Goal: Ask a question

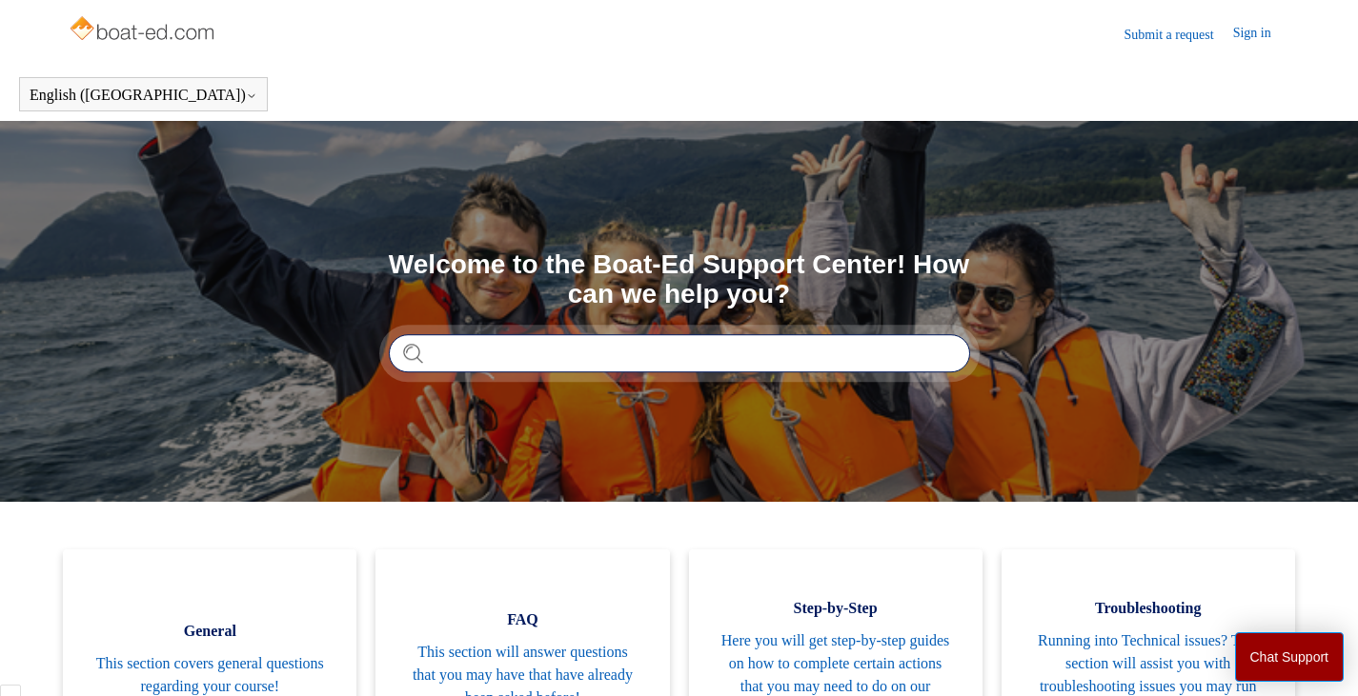
click at [457, 358] on input "Search" at bounding box center [679, 353] width 581 height 38
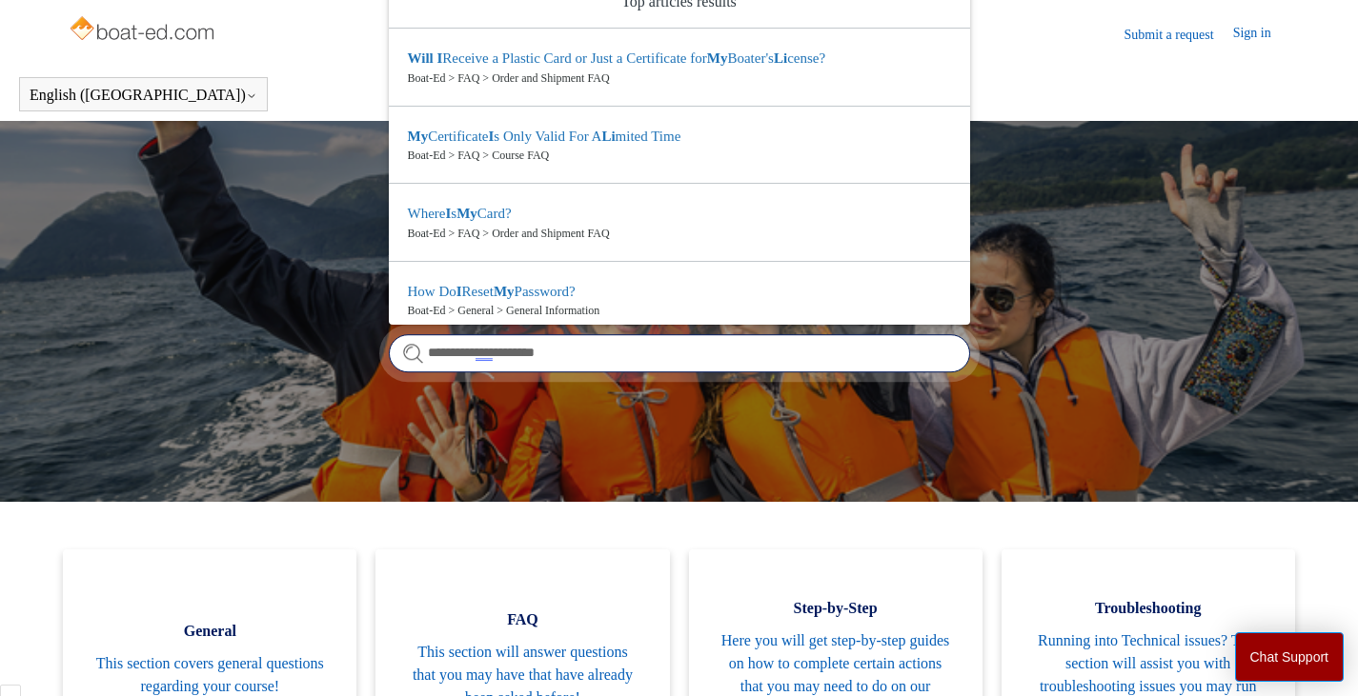
type input "**********"
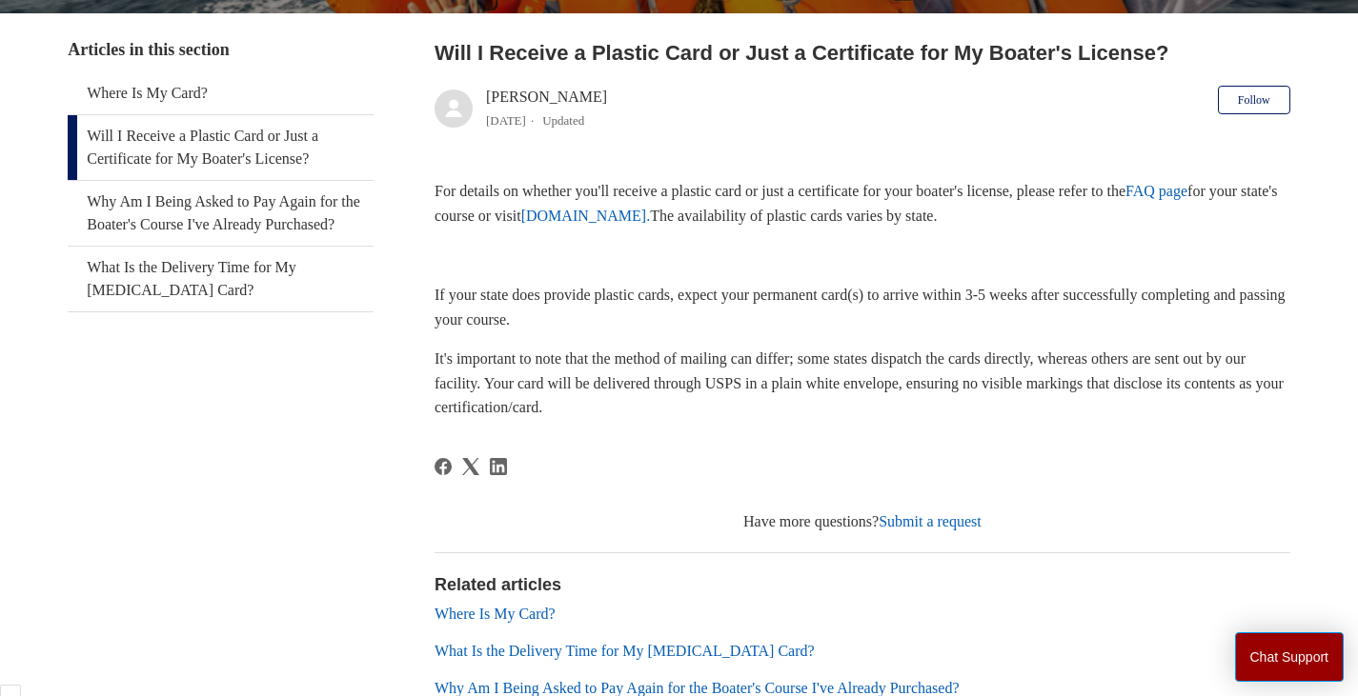
scroll to position [511, 0]
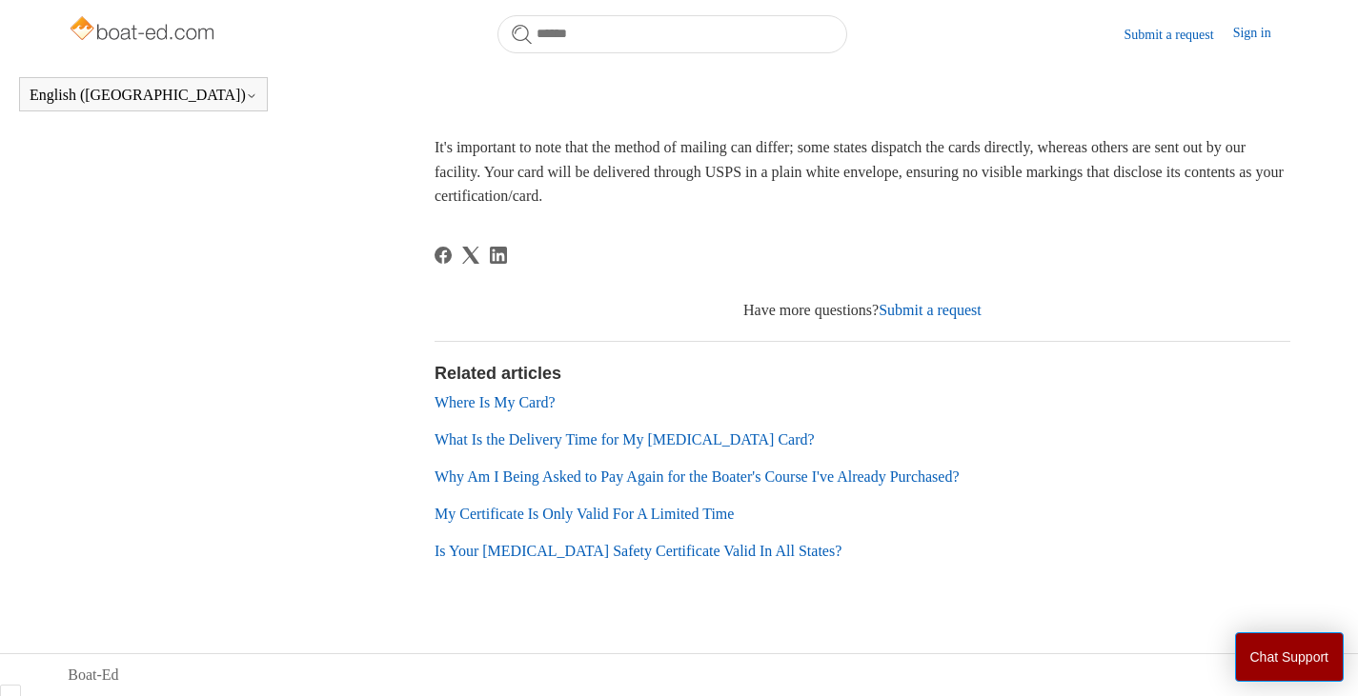
click at [691, 515] on link "My Certificate Is Only Valid For A Limited Time" at bounding box center [583, 514] width 299 height 16
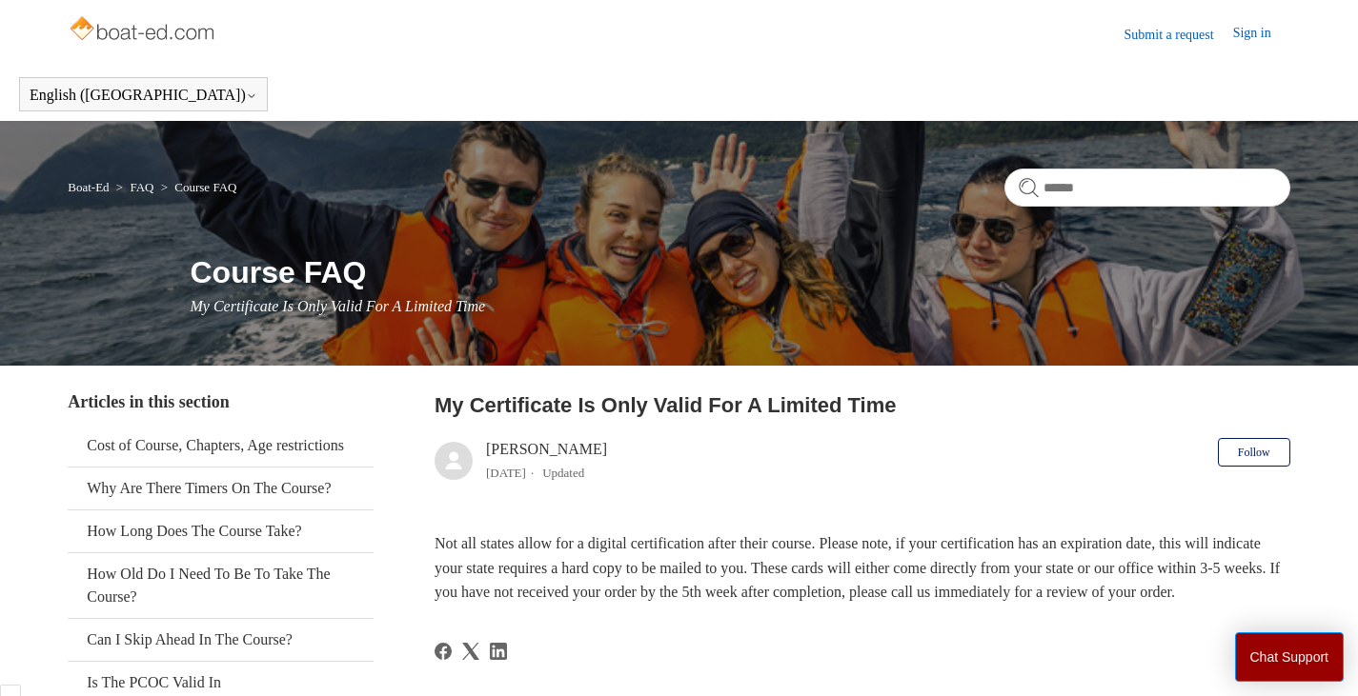
click at [130, 32] on img at bounding box center [143, 30] width 151 height 38
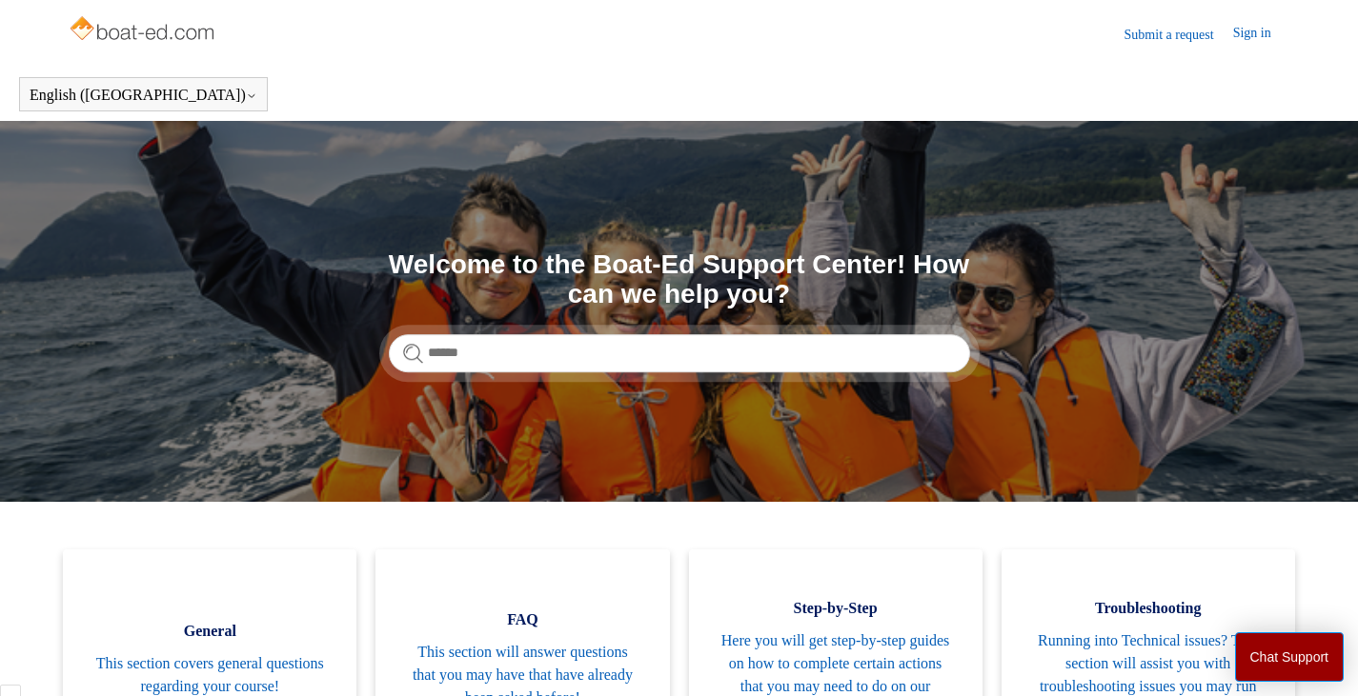
click at [1159, 30] on link "Submit a request" at bounding box center [1178, 35] width 109 height 20
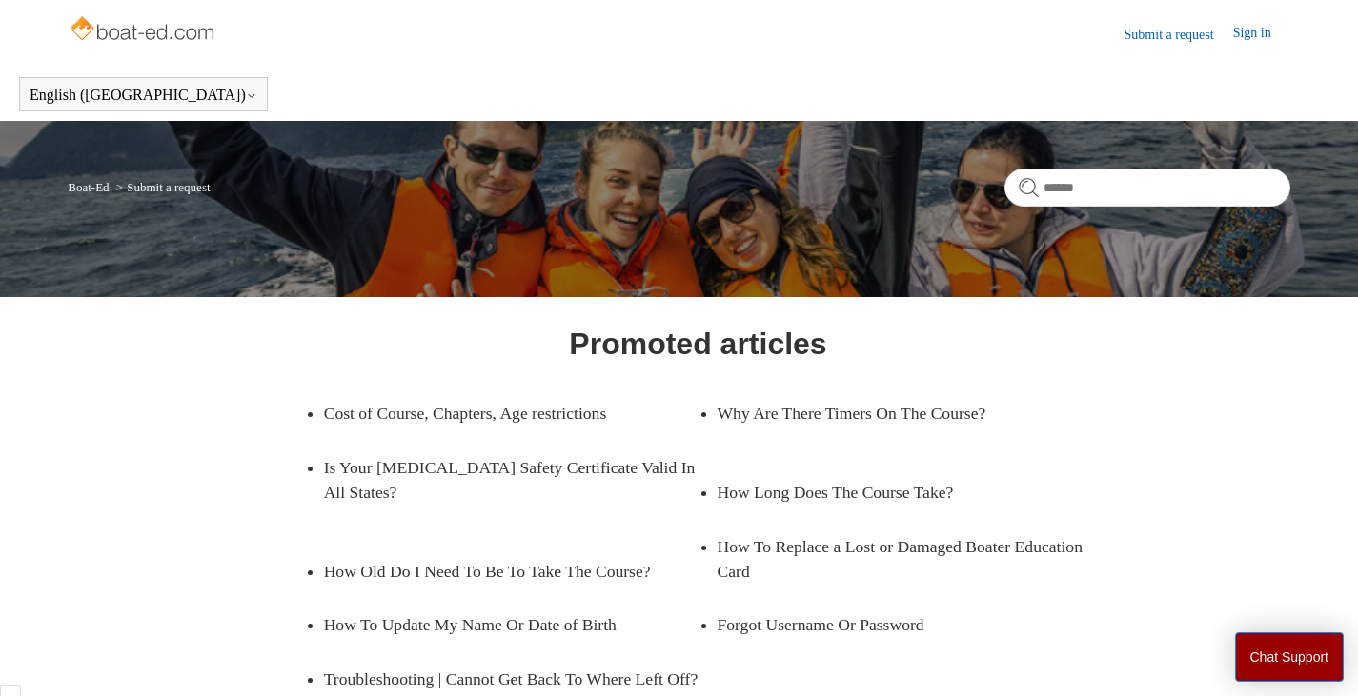
click at [1246, 27] on link "Sign in" at bounding box center [1261, 34] width 57 height 23
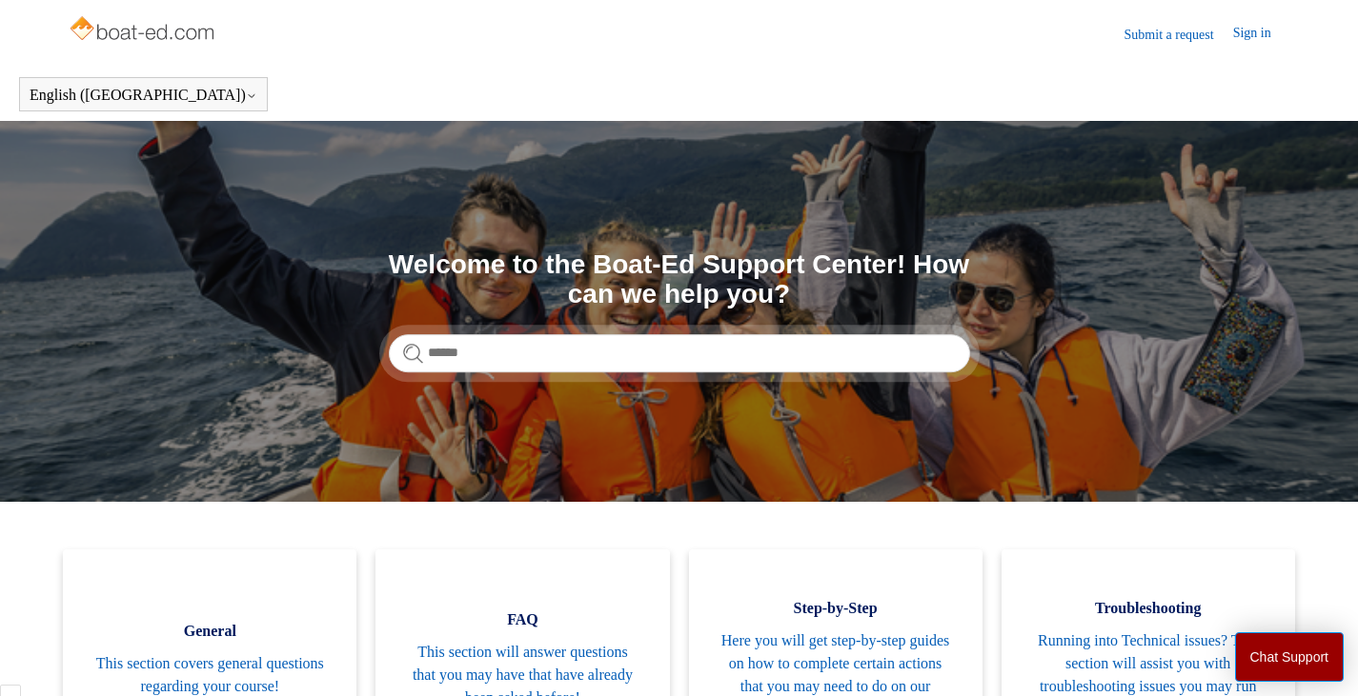
click at [1254, 39] on link "Sign in" at bounding box center [1261, 34] width 57 height 23
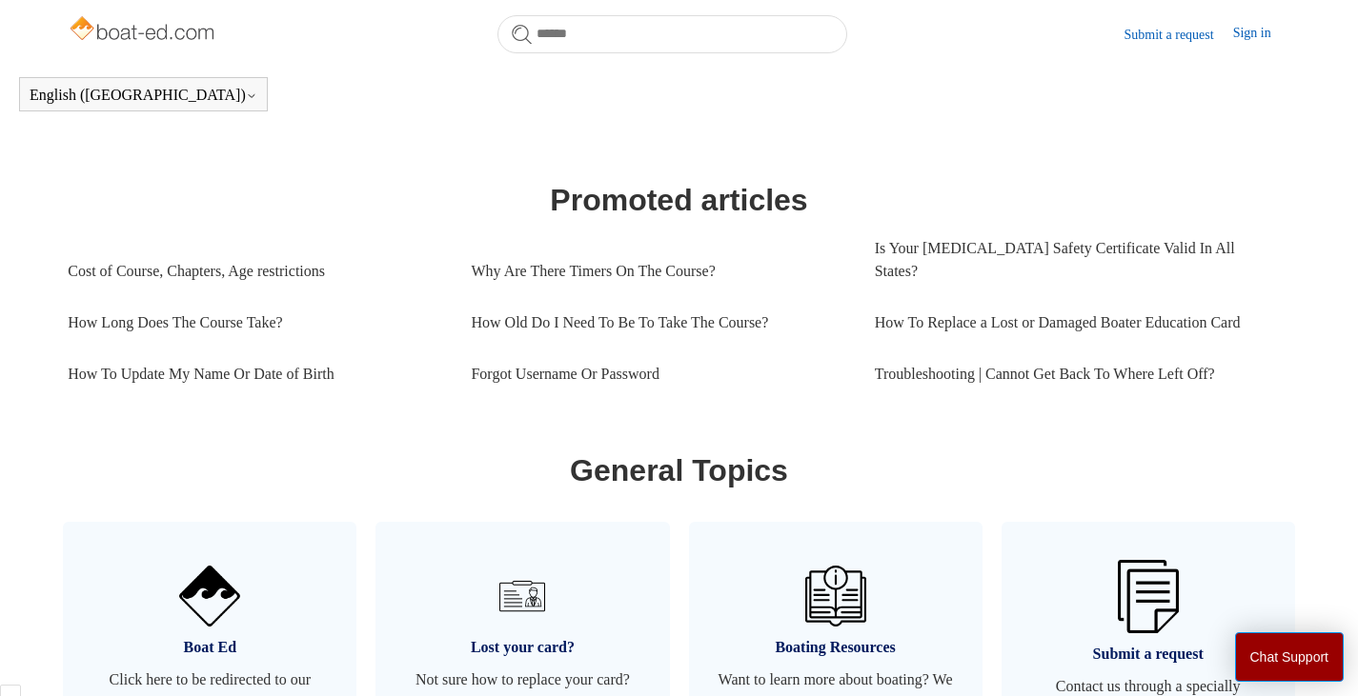
scroll to position [775, 0]
click at [1075, 249] on link "Is Your [MEDICAL_DATA] Safety Certificate Valid In All States?" at bounding box center [1076, 259] width 403 height 74
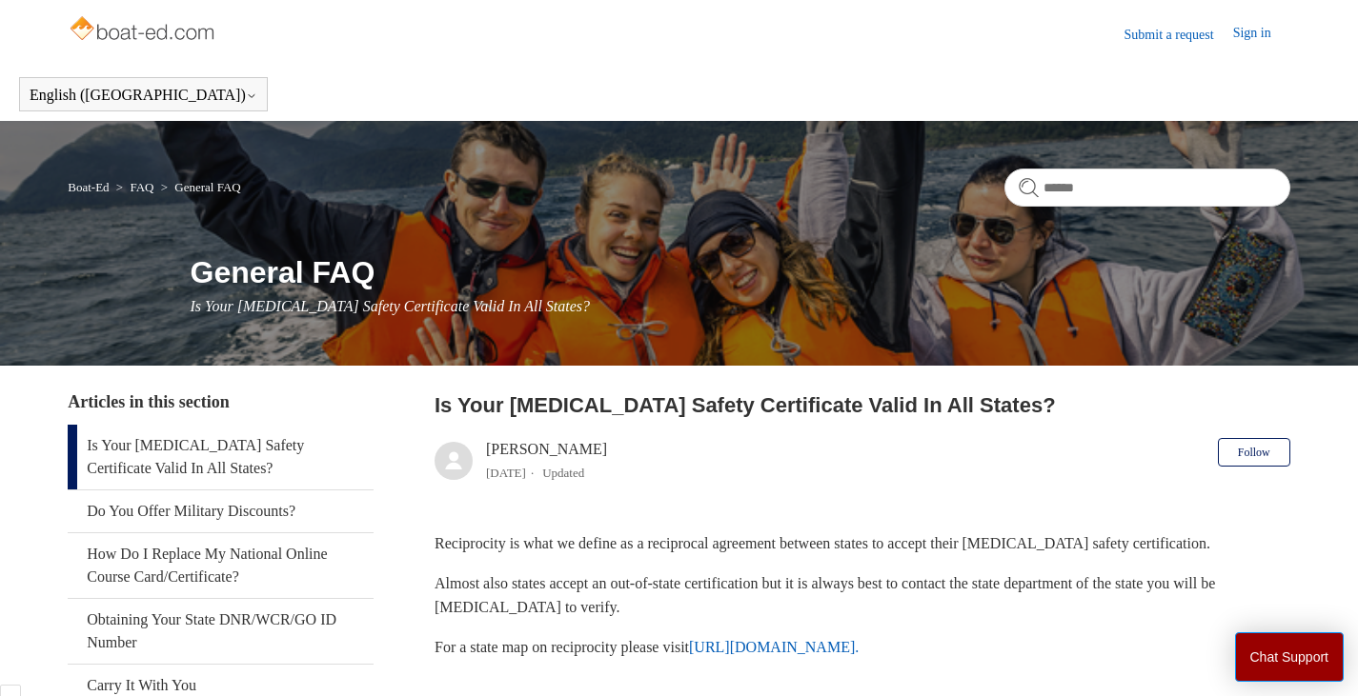
click at [1171, 40] on link "Submit a request" at bounding box center [1178, 35] width 109 height 20
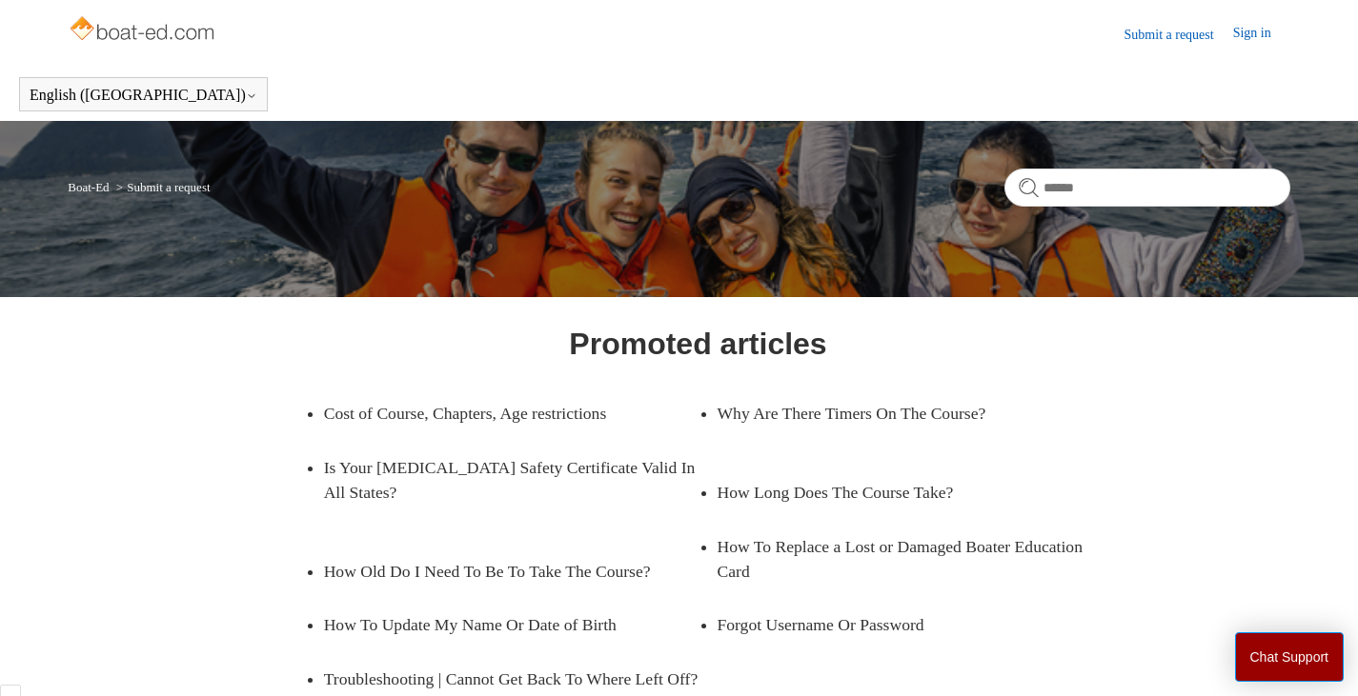
scroll to position [331, 0]
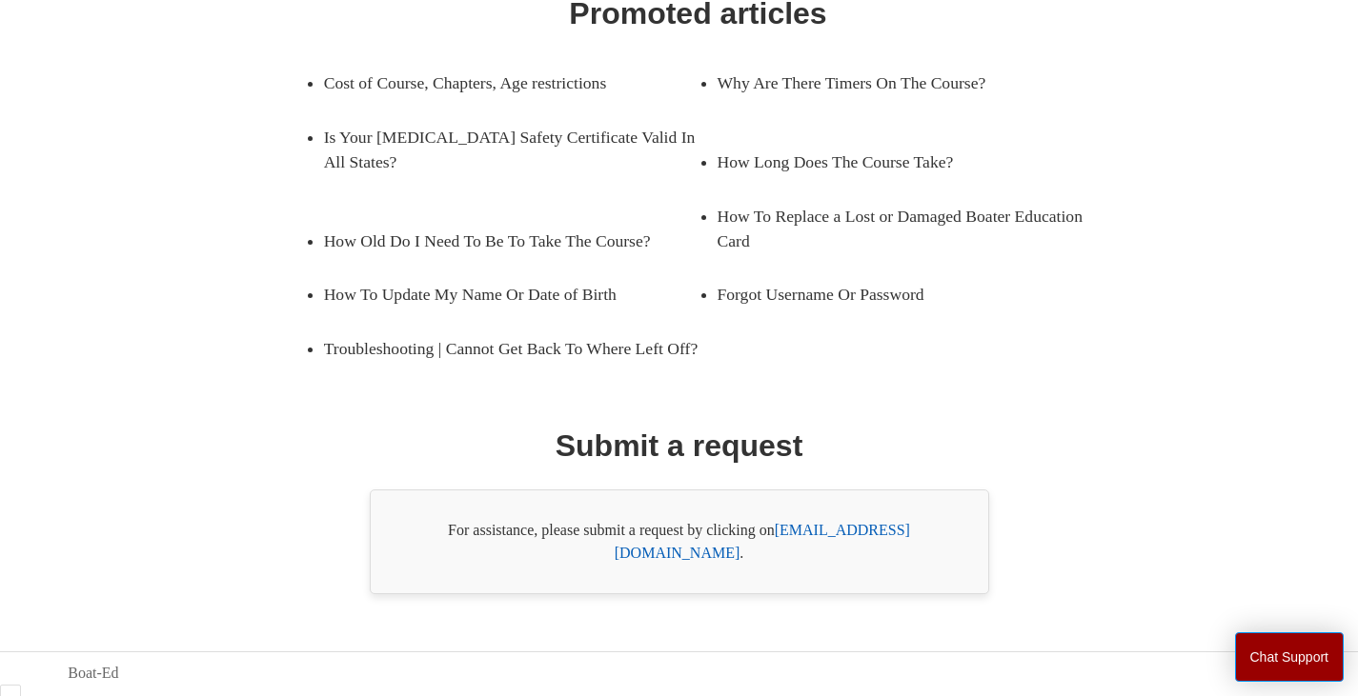
click at [860, 554] on link "[EMAIL_ADDRESS][DOMAIN_NAME]" at bounding box center [761, 541] width 295 height 39
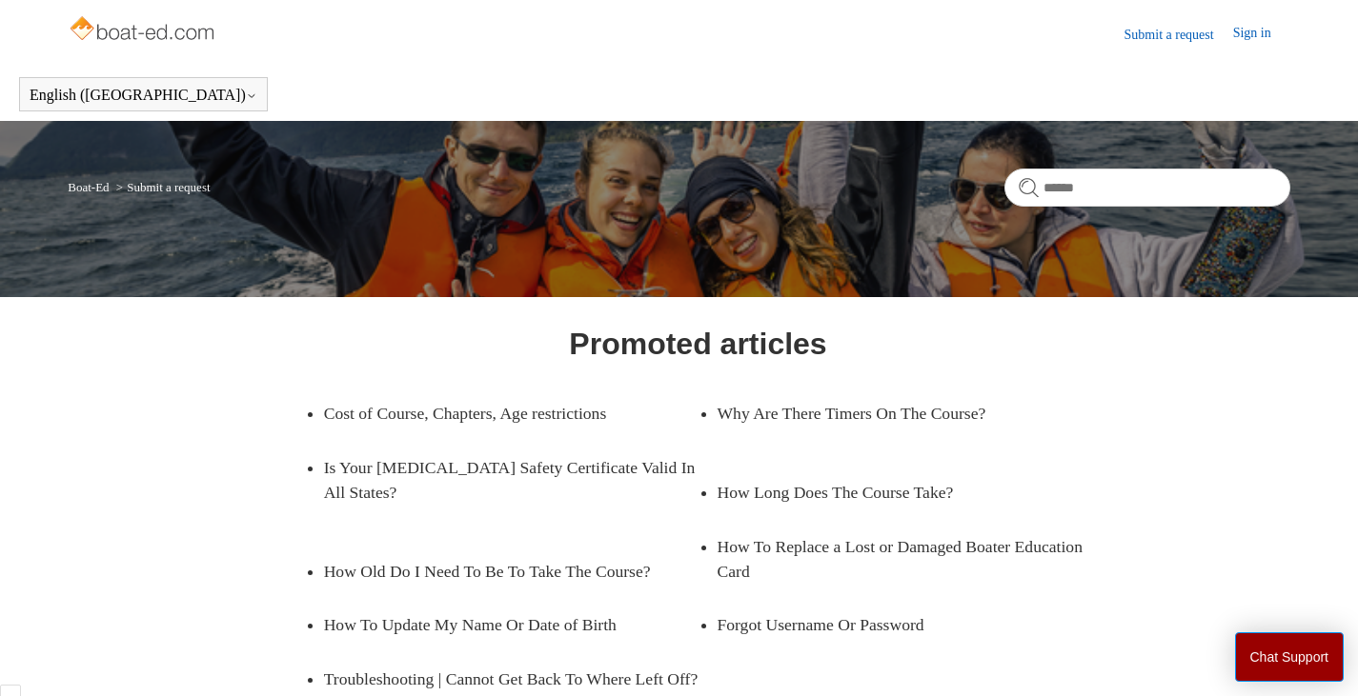
click at [1259, 28] on link "Sign in" at bounding box center [1261, 34] width 57 height 23
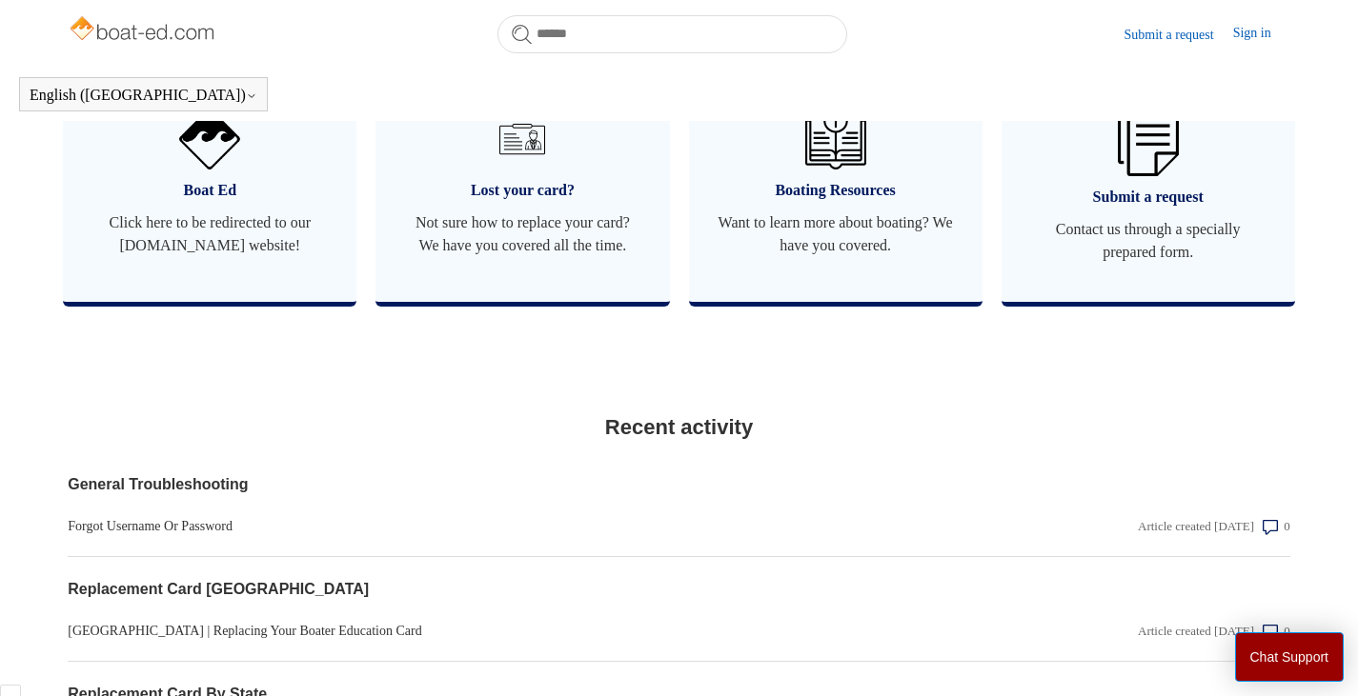
scroll to position [1314, 0]
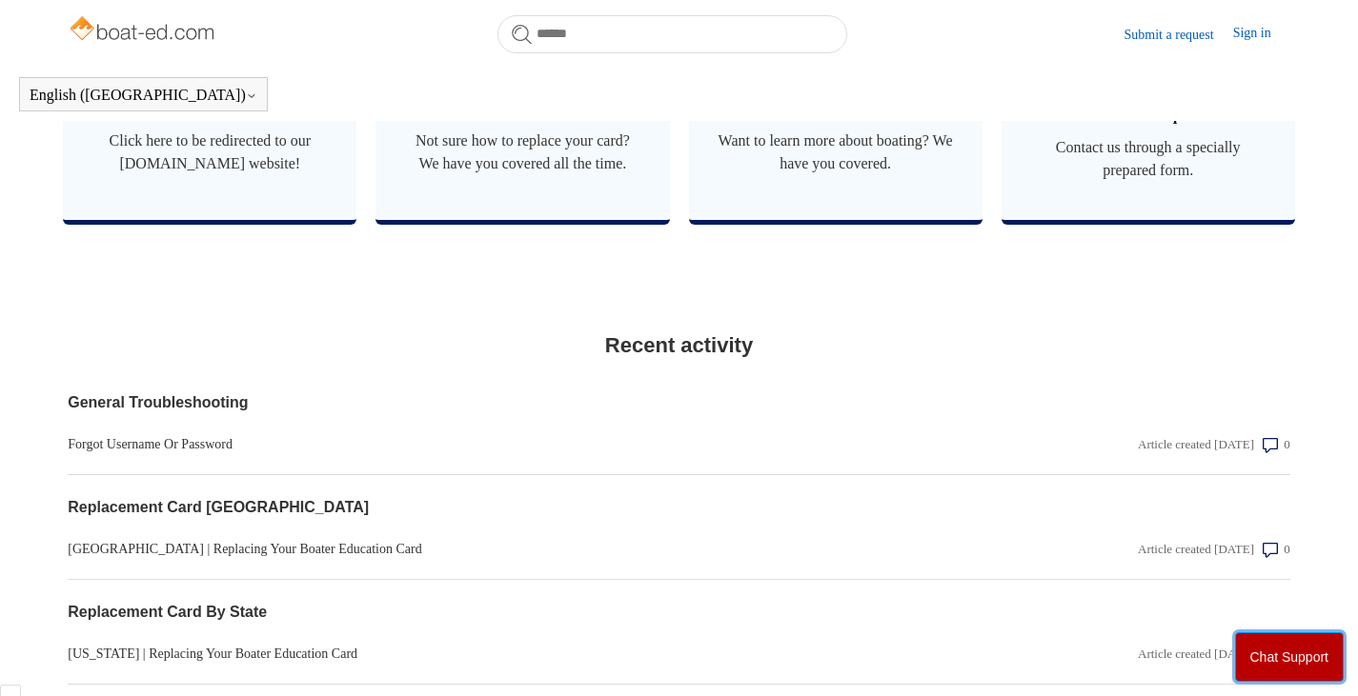
click at [1283, 646] on button "Chat Support" at bounding box center [1290, 658] width 110 height 50
